Goal: Communication & Community: Answer question/provide support

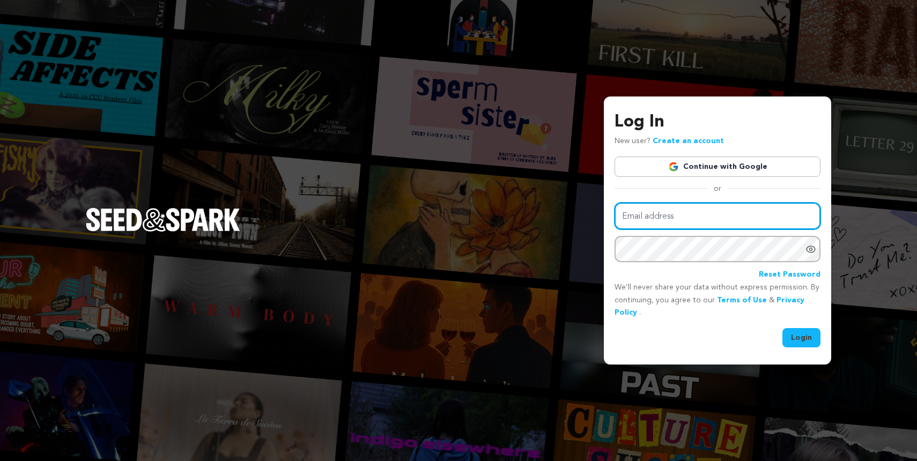
type input "sutterelizabethnolan@gmail.com"
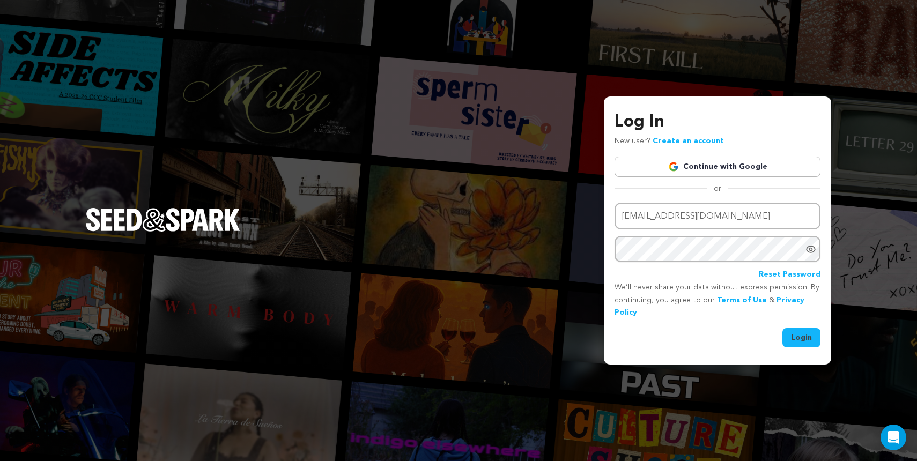
click at [809, 335] on button "Login" at bounding box center [801, 337] width 38 height 19
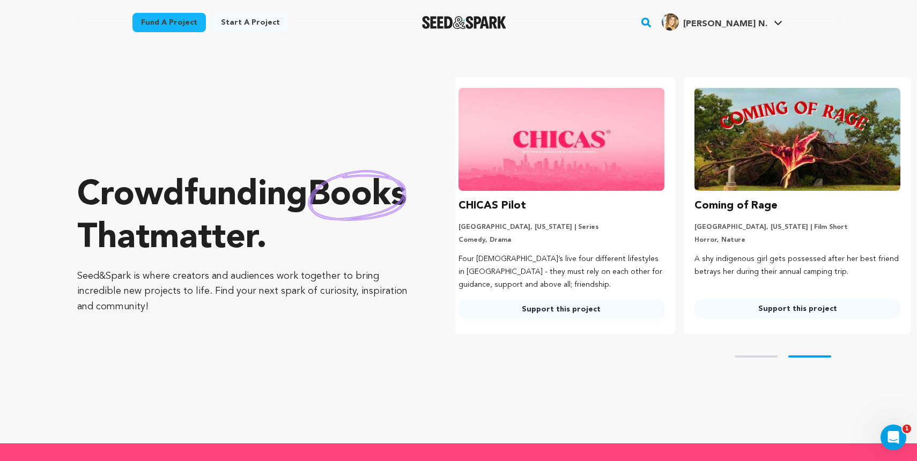
scroll to position [0, 245]
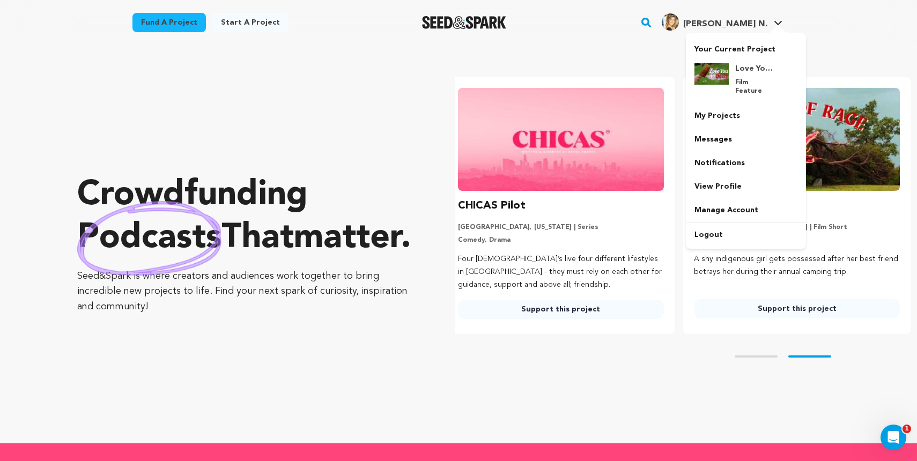
click at [774, 22] on icon at bounding box center [778, 22] width 9 height 5
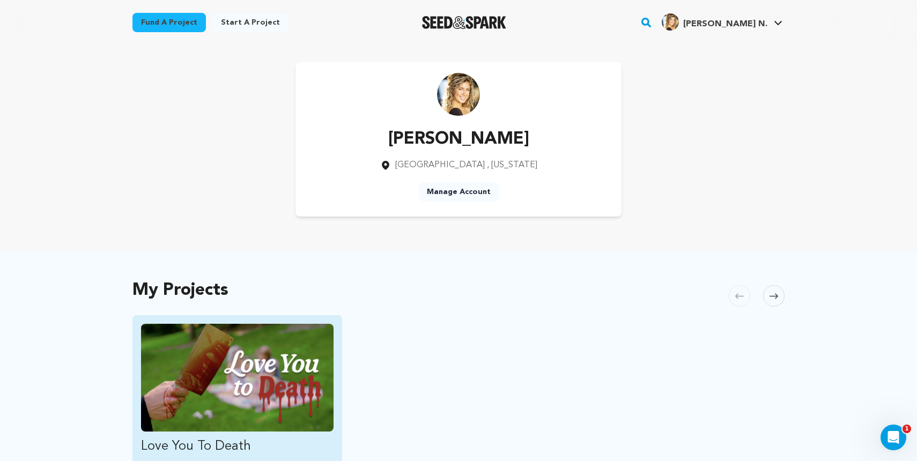
click at [260, 379] on img "Fund Love You To Death" at bounding box center [237, 378] width 193 height 108
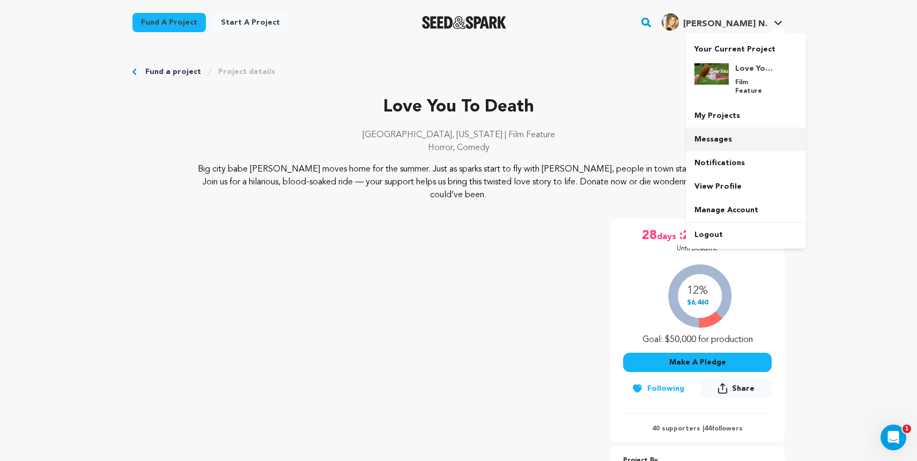
click at [730, 128] on link "Messages" at bounding box center [746, 140] width 120 height 24
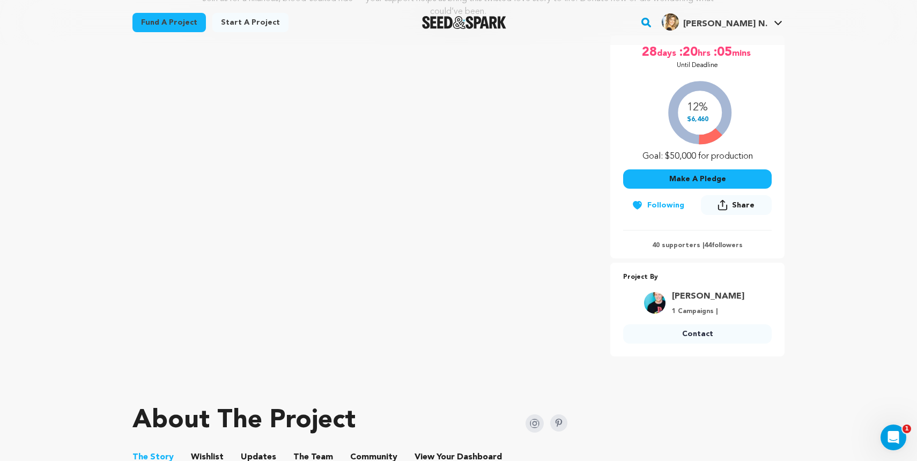
scroll to position [184, 0]
click at [697, 129] on div "12% $6,460 Goal: $50,000 for production" at bounding box center [697, 117] width 149 height 89
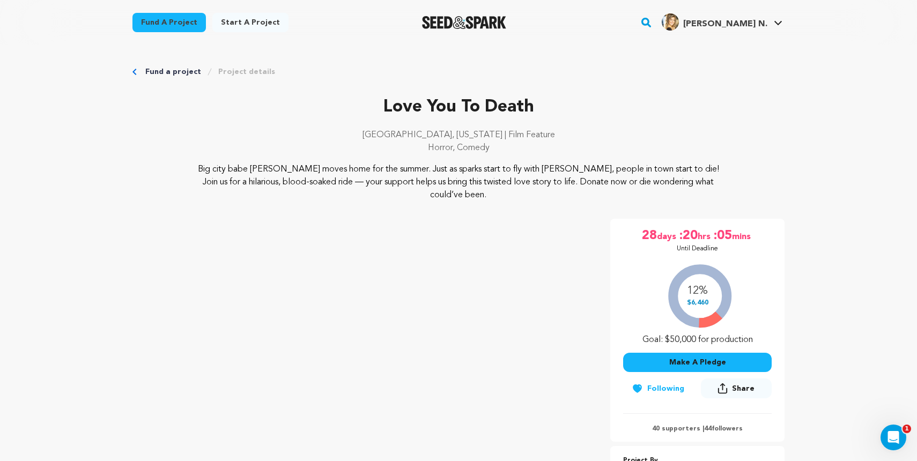
scroll to position [0, 0]
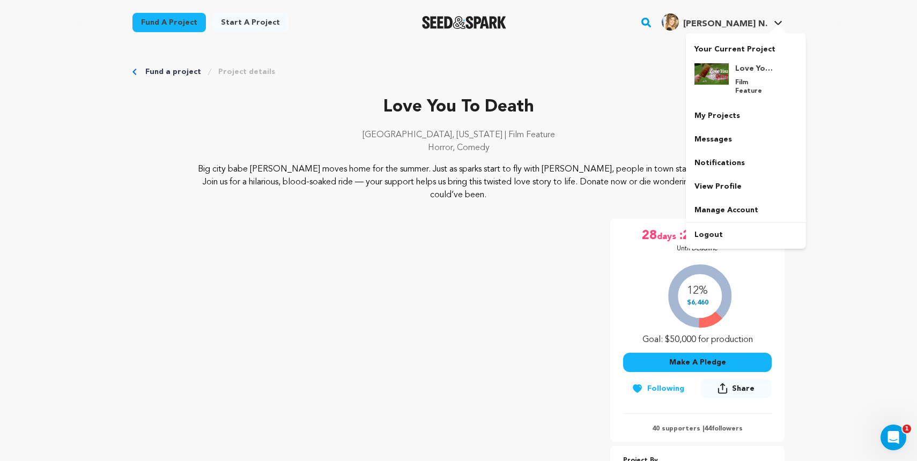
click at [777, 22] on icon at bounding box center [778, 22] width 9 height 5
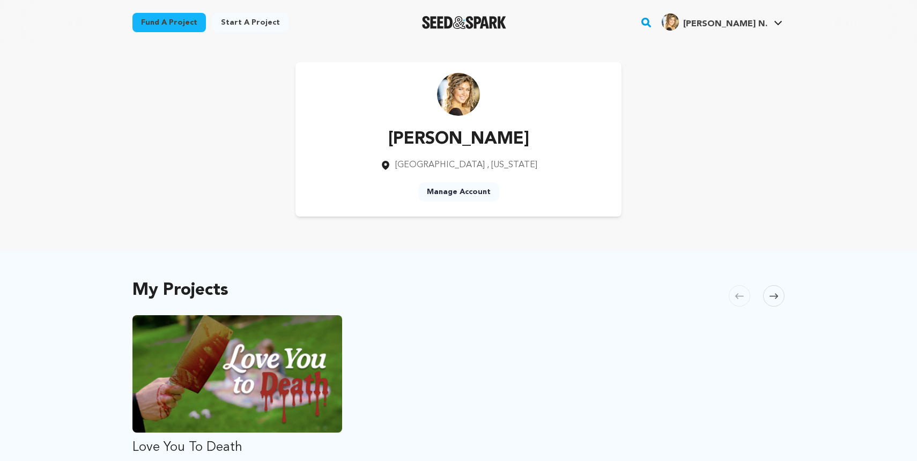
click at [734, 79] on div "[PERSON_NAME] [GEOGRAPHIC_DATA] , [US_STATE] Manage Account" at bounding box center [458, 139] width 652 height 154
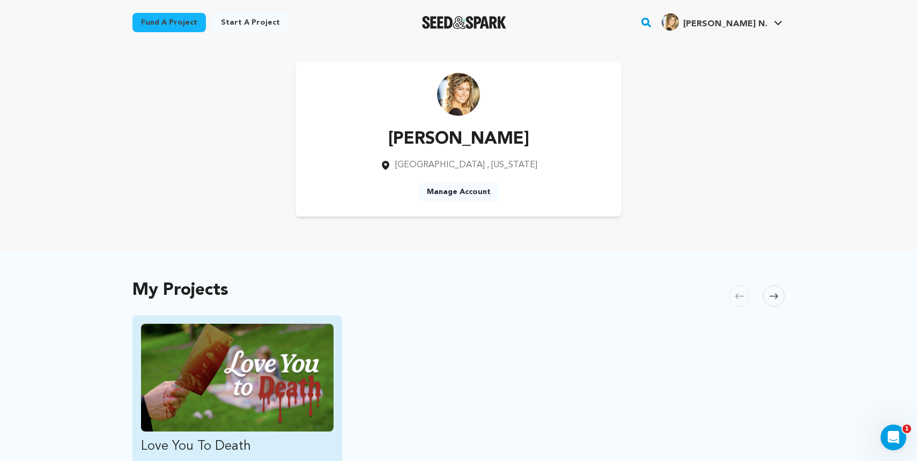
click at [194, 365] on img "Fund Love You To Death" at bounding box center [237, 378] width 193 height 108
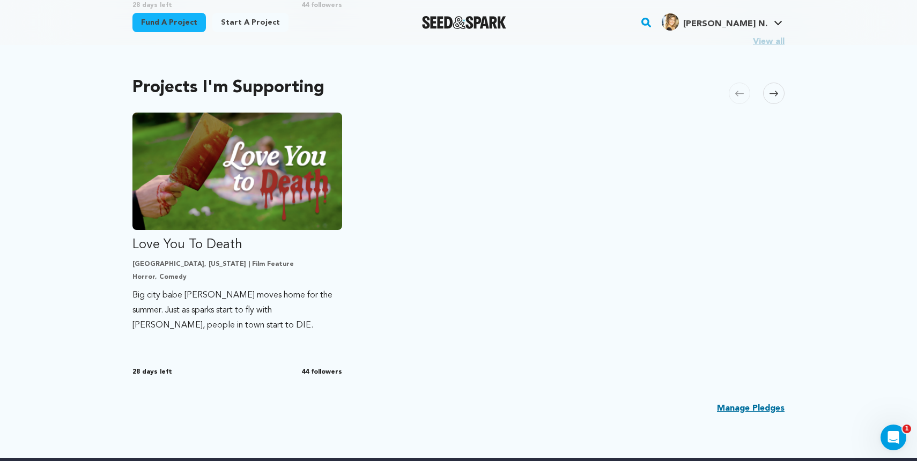
scroll to position [568, 0]
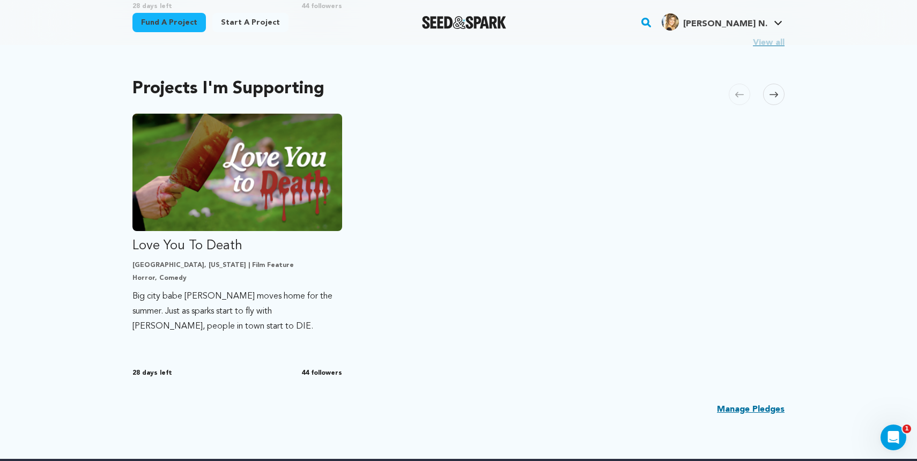
click at [762, 413] on link "Manage Pledges" at bounding box center [751, 409] width 68 height 13
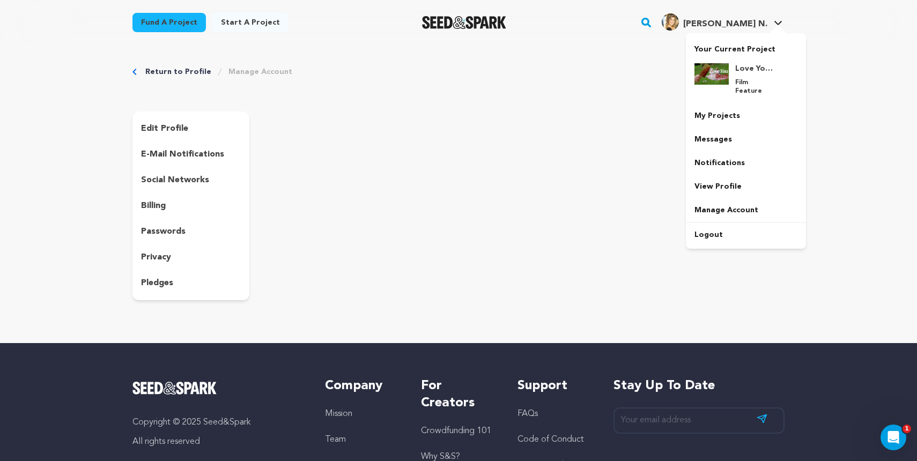
click at [767, 19] on link "[PERSON_NAME] [PERSON_NAME] N." at bounding box center [722, 20] width 125 height 19
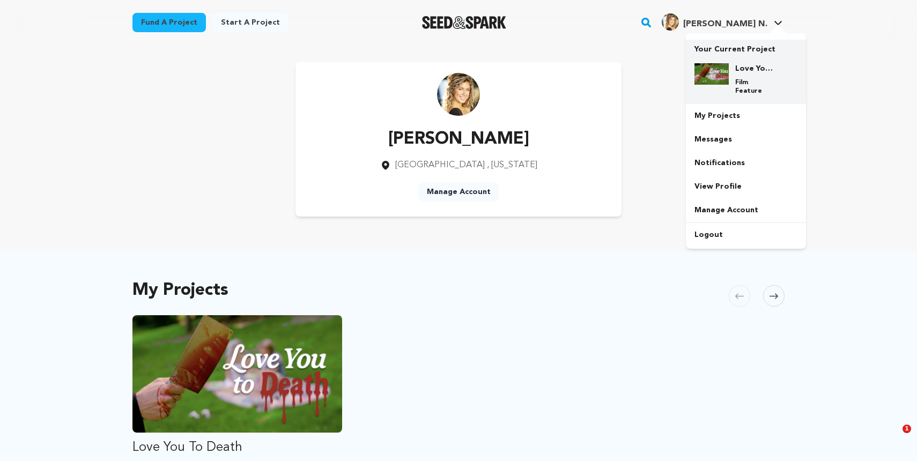
click at [751, 67] on h4 "Love You To Death" at bounding box center [754, 68] width 39 height 11
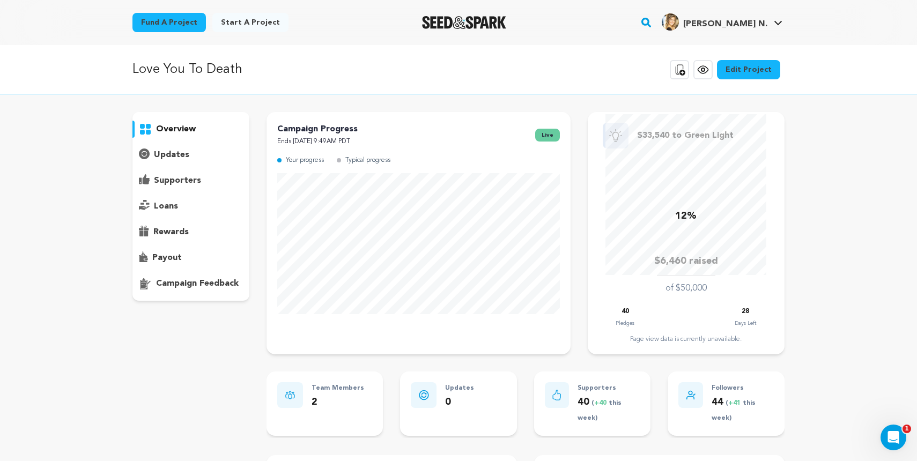
click at [177, 182] on p "supporters" at bounding box center [177, 180] width 47 height 13
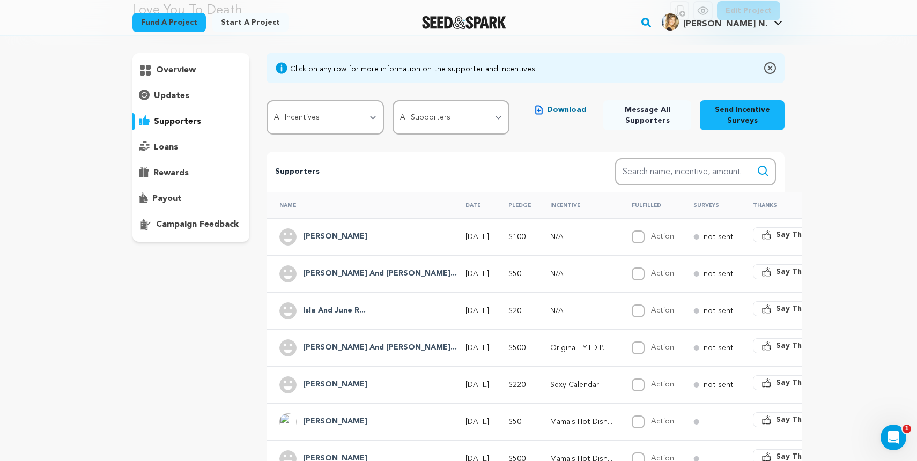
scroll to position [56, 0]
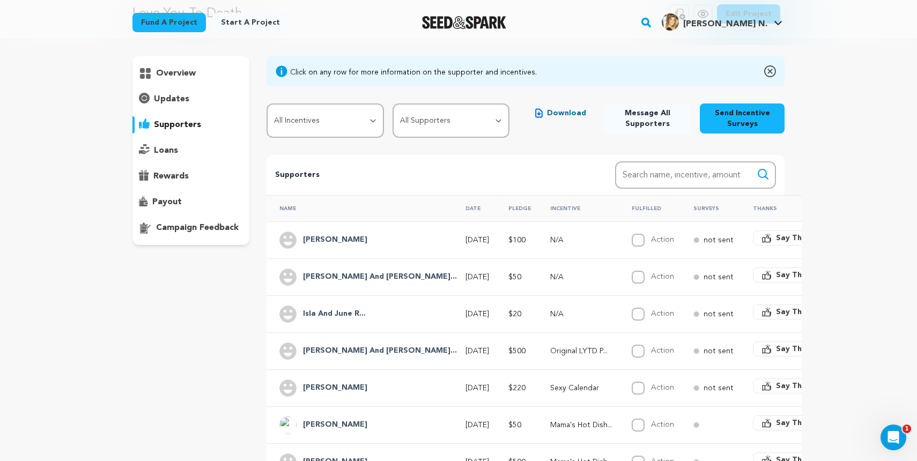
click at [306, 240] on h4 "Linda" at bounding box center [335, 240] width 64 height 13
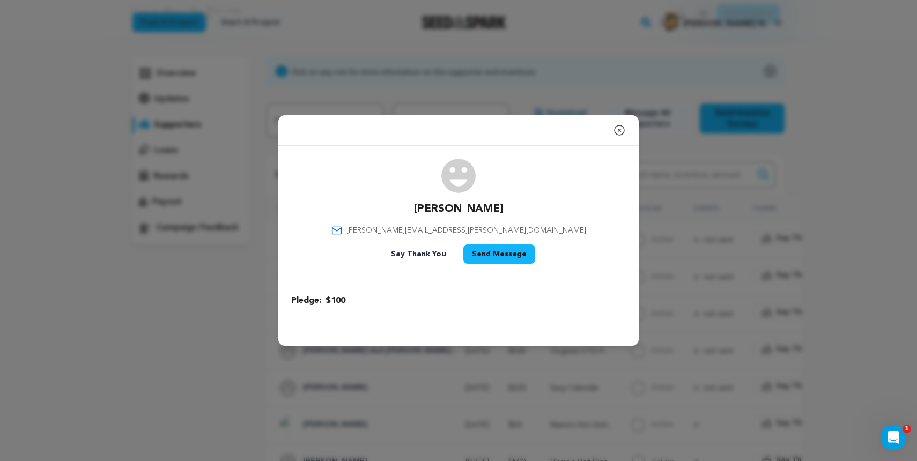
click at [620, 131] on icon "button" at bounding box center [620, 130] width 10 height 10
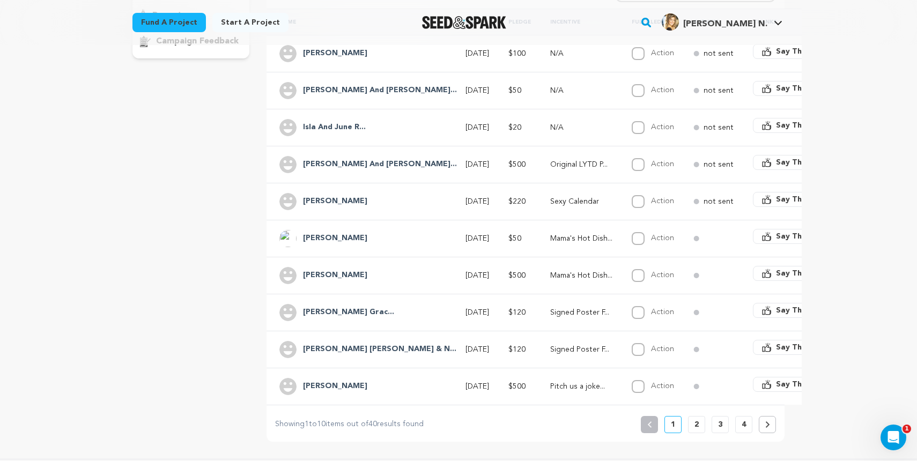
scroll to position [243, 0]
click at [700, 428] on button "2" at bounding box center [696, 424] width 17 height 17
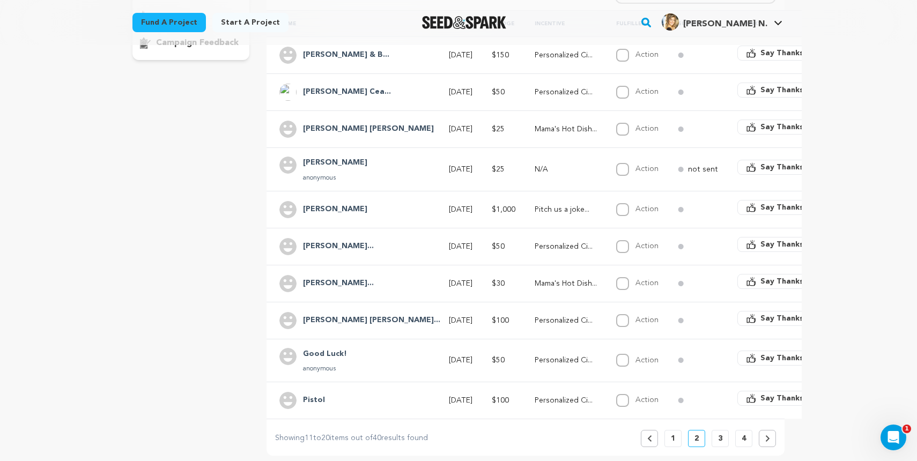
scroll to position [241, 0]
click at [314, 353] on h4 "Good Luck!" at bounding box center [325, 353] width 44 height 13
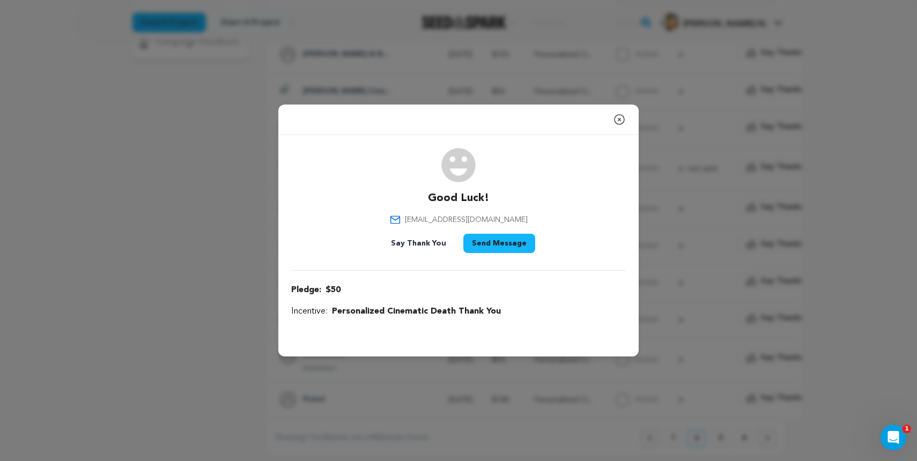
click at [618, 119] on icon "button" at bounding box center [620, 120] width 10 height 10
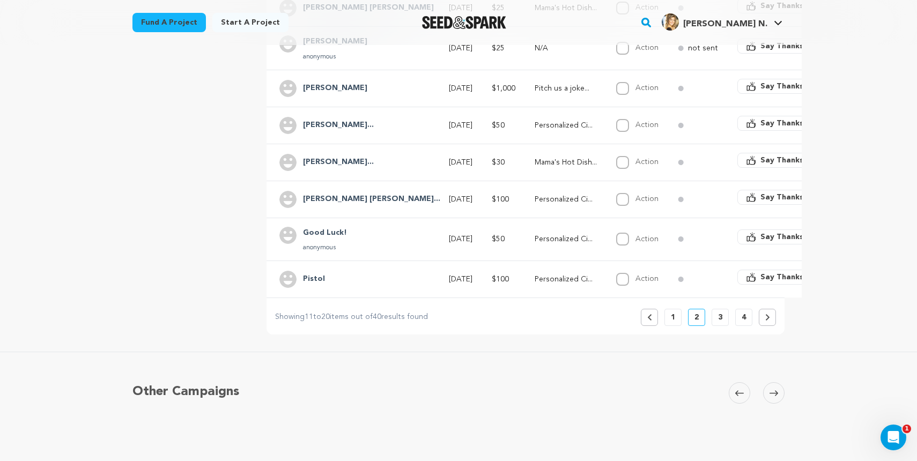
scroll to position [363, 0]
click at [312, 278] on h4 "Pistol" at bounding box center [314, 278] width 22 height 13
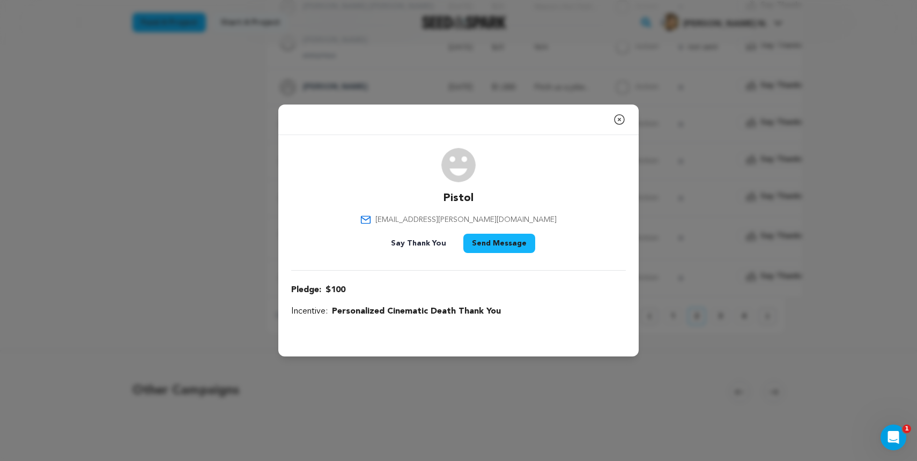
click at [619, 122] on icon "button" at bounding box center [619, 119] width 13 height 13
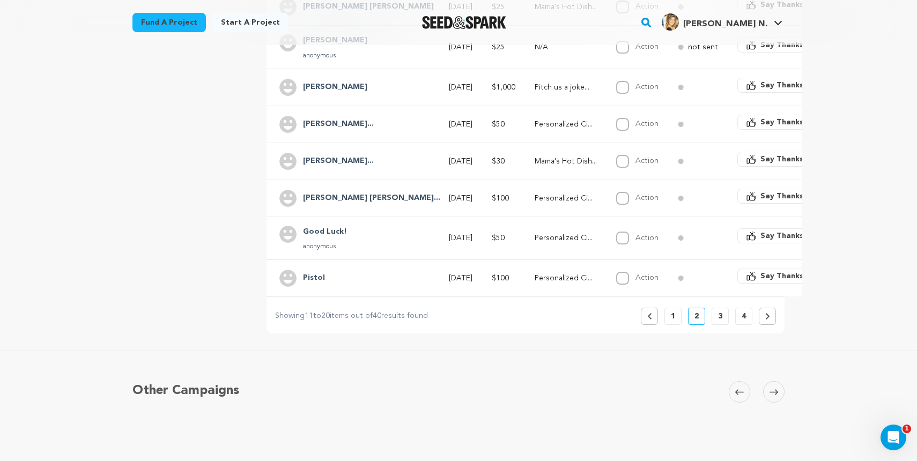
click at [719, 319] on p "3" at bounding box center [720, 316] width 4 height 11
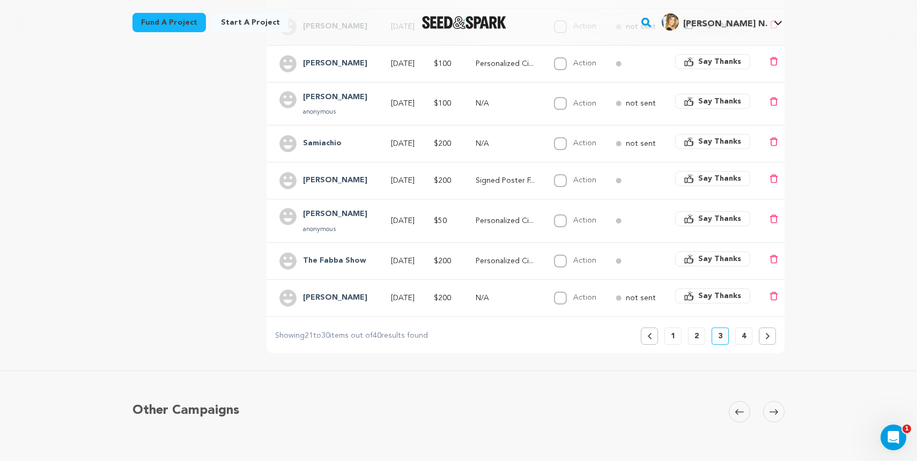
scroll to position [359, 0]
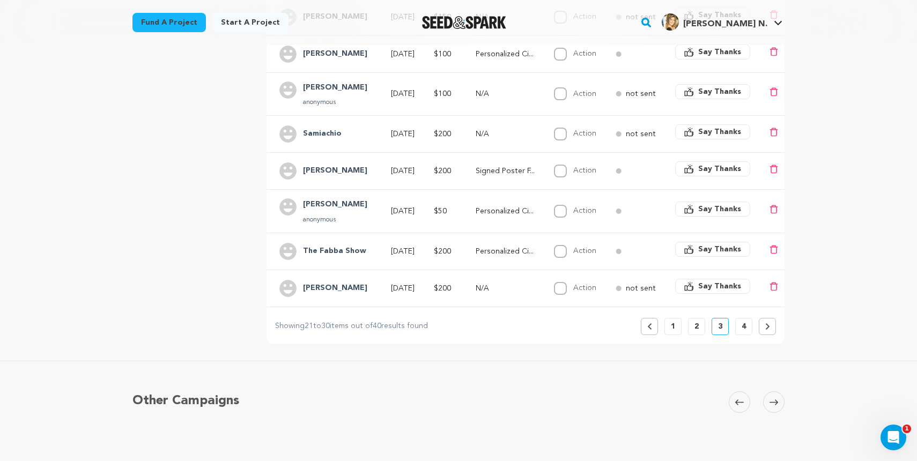
click at [745, 327] on p "4" at bounding box center [744, 326] width 4 height 11
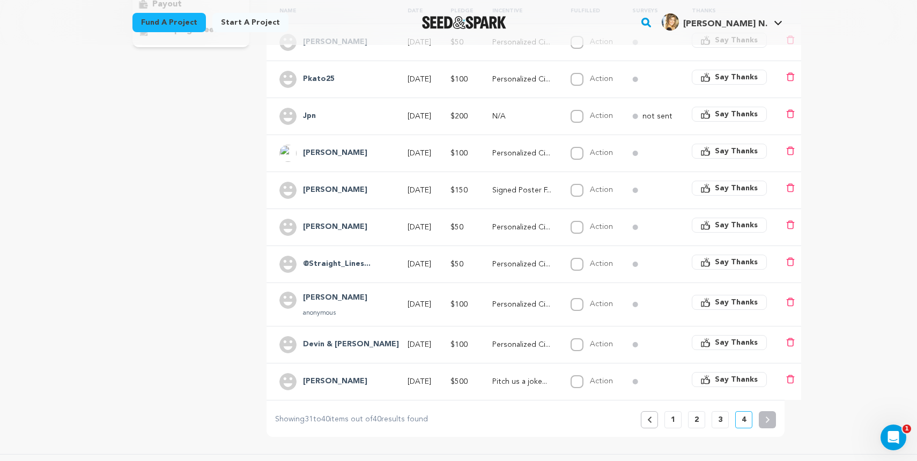
scroll to position [253, 0]
click at [318, 265] on h4 "@Straight_Lines..." at bounding box center [337, 264] width 68 height 13
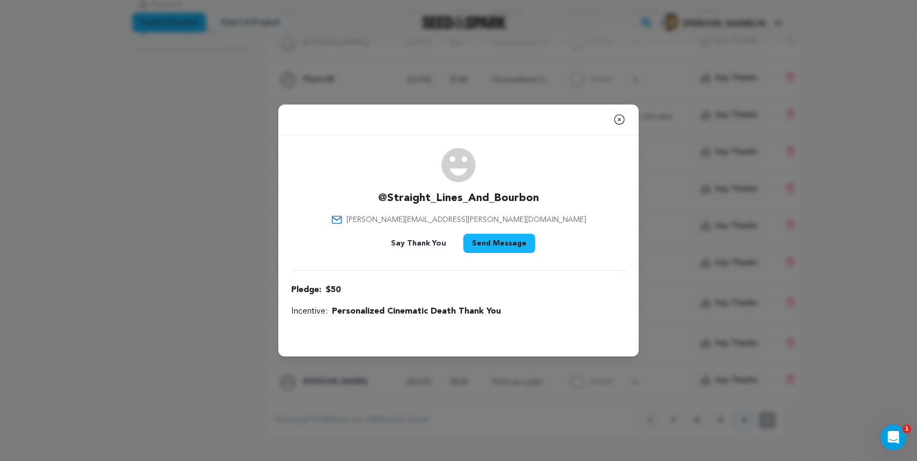
click at [620, 119] on icon "button" at bounding box center [620, 120] width 10 height 10
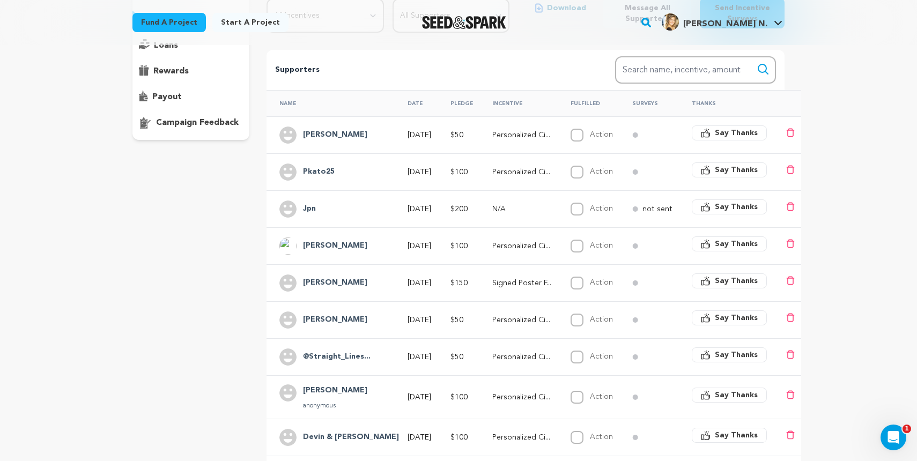
scroll to position [162, 0]
